Goal: Check status

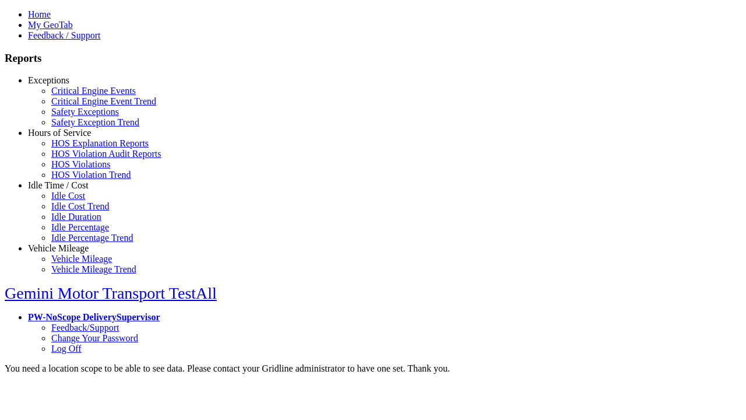
click at [67, 85] on link "Exceptions" at bounding box center [48, 80] width 41 height 10
click at [76, 117] on link "Safety Exceptions" at bounding box center [85, 112] width 68 height 10
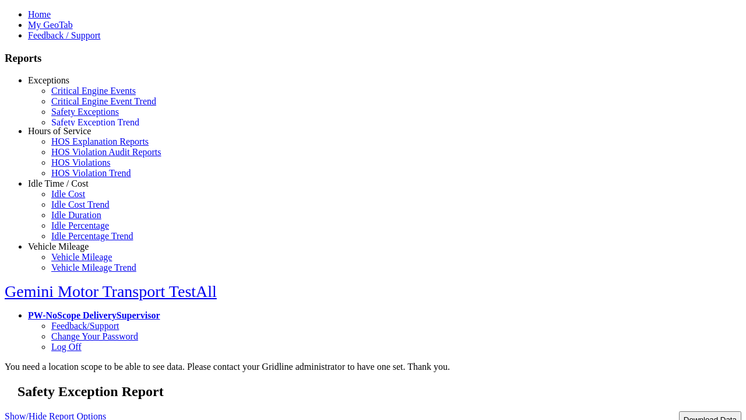
select select "**"
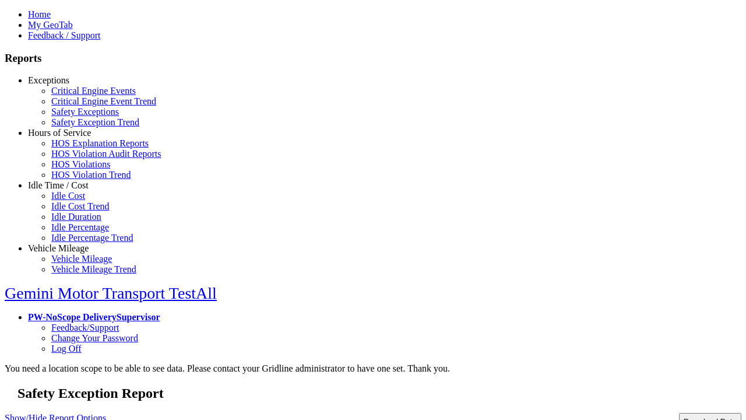
type input "**********"
